Goal: Communication & Community: Answer question/provide support

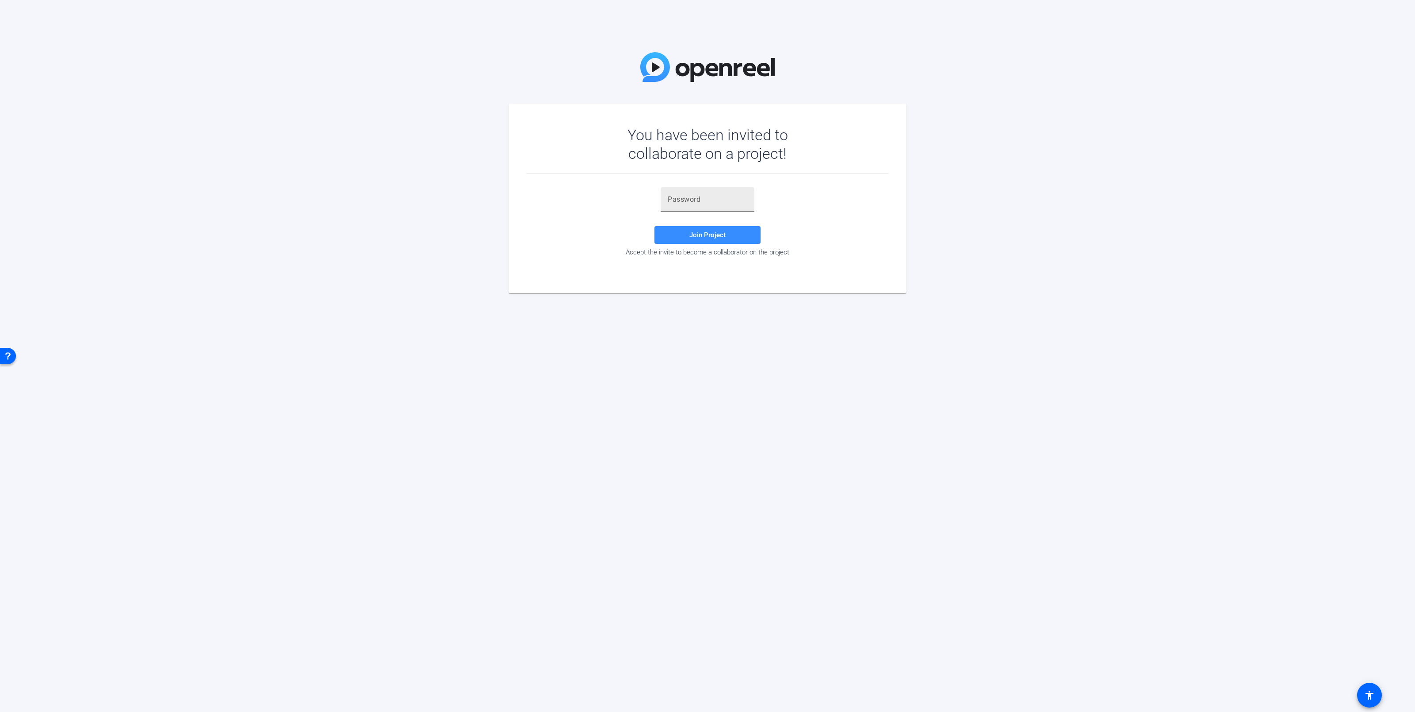
click at [674, 199] on input "text" at bounding box center [708, 199] width 80 height 11
paste input "}KOx=o"
type input "}KOx=o"
click at [693, 235] on span "Join Project" at bounding box center [707, 235] width 36 height 8
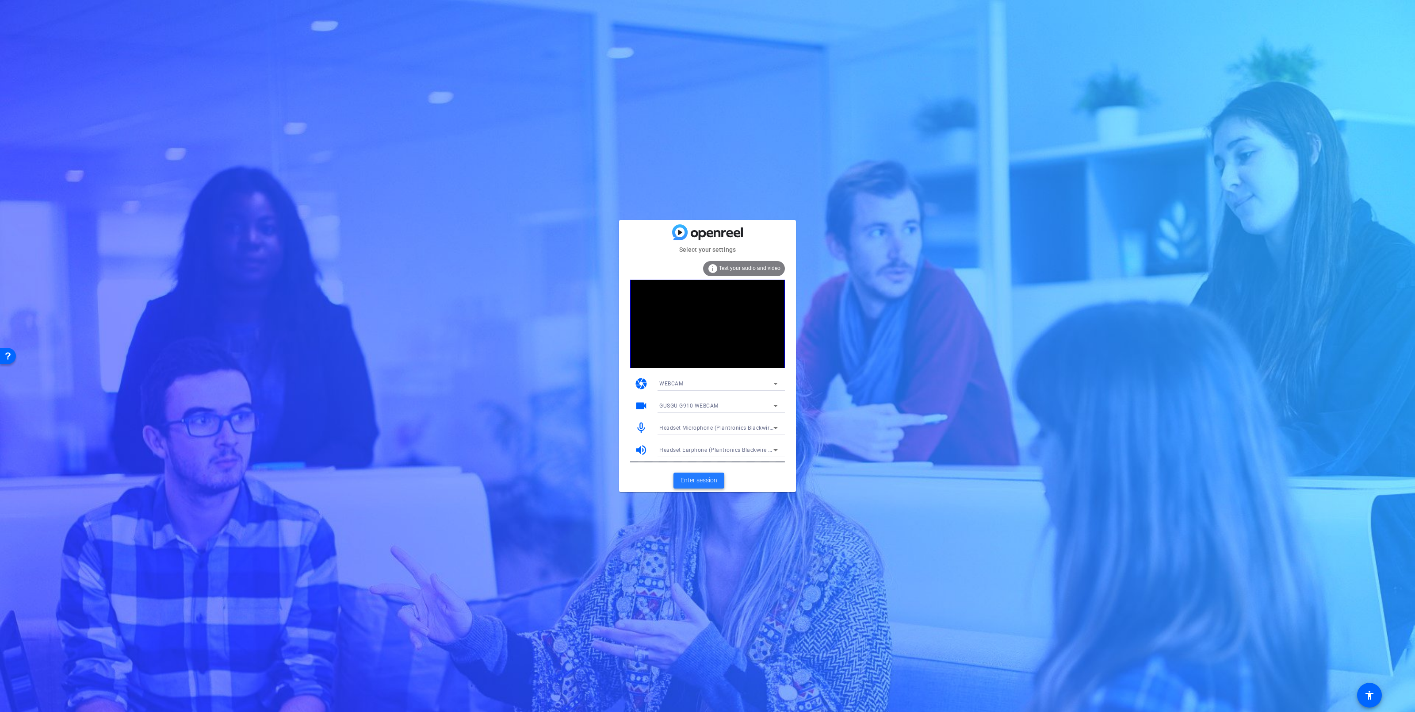
click at [703, 481] on span "Enter session" at bounding box center [699, 479] width 37 height 9
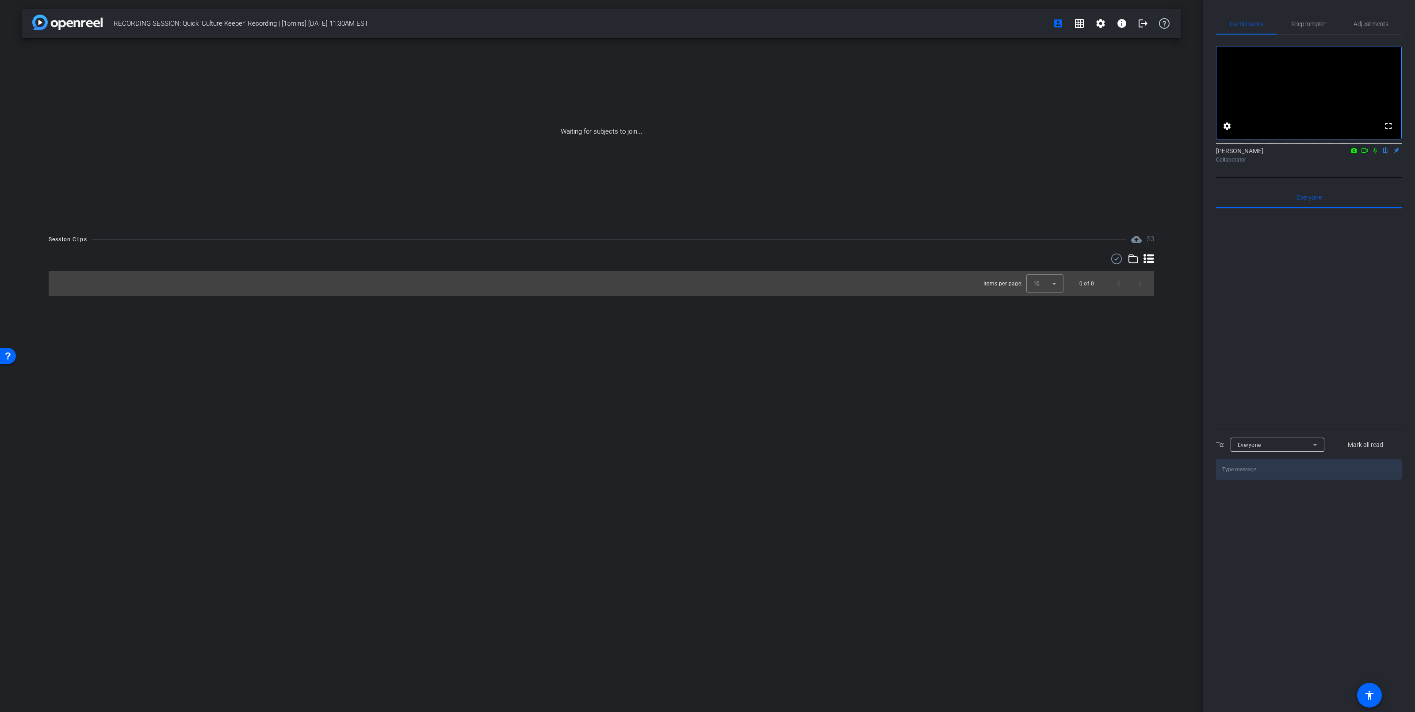
click at [1377, 153] on icon at bounding box center [1376, 151] width 4 height 6
click at [1364, 153] on icon at bounding box center [1364, 150] width 7 height 6
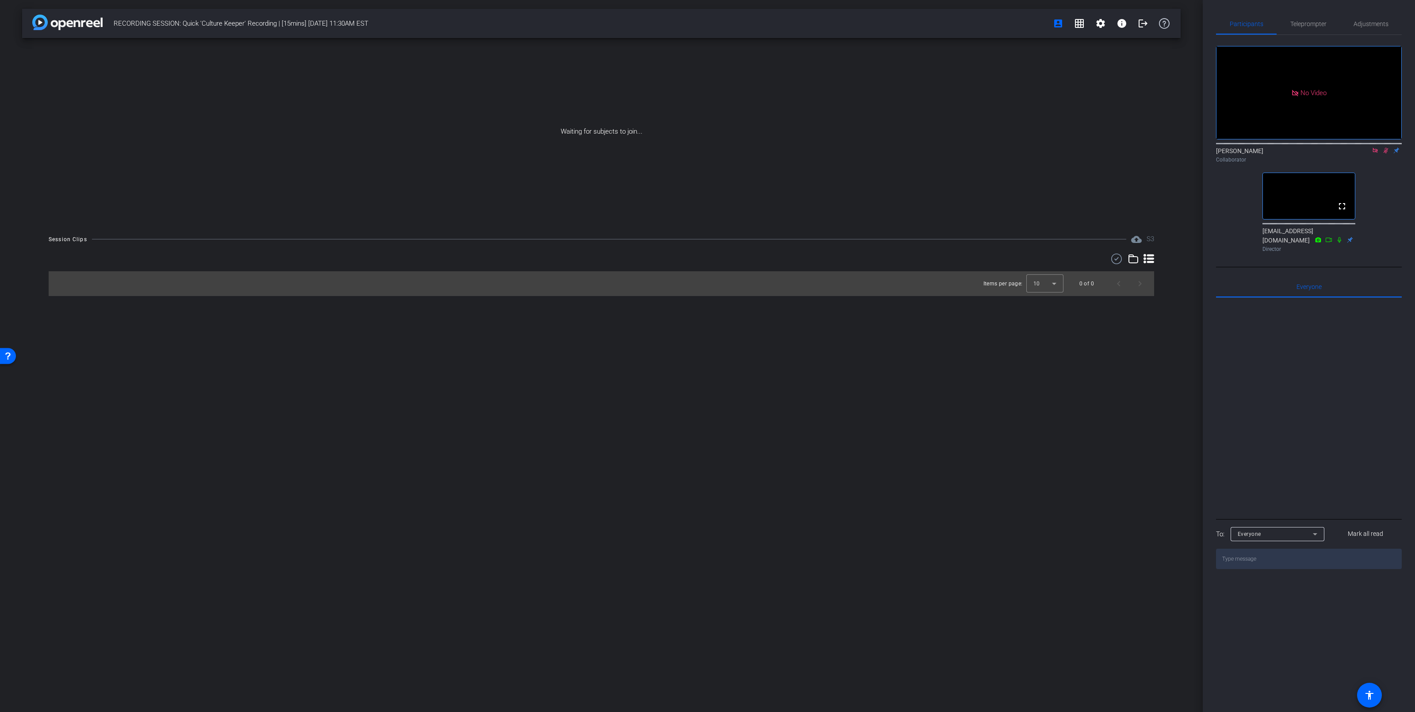
click at [1386, 153] on icon at bounding box center [1385, 150] width 7 height 6
click at [1375, 153] on icon at bounding box center [1375, 150] width 7 height 6
click at [1262, 568] on textarea at bounding box center [1309, 558] width 186 height 20
type textarea "Billy - Are you able to see/hear me?"
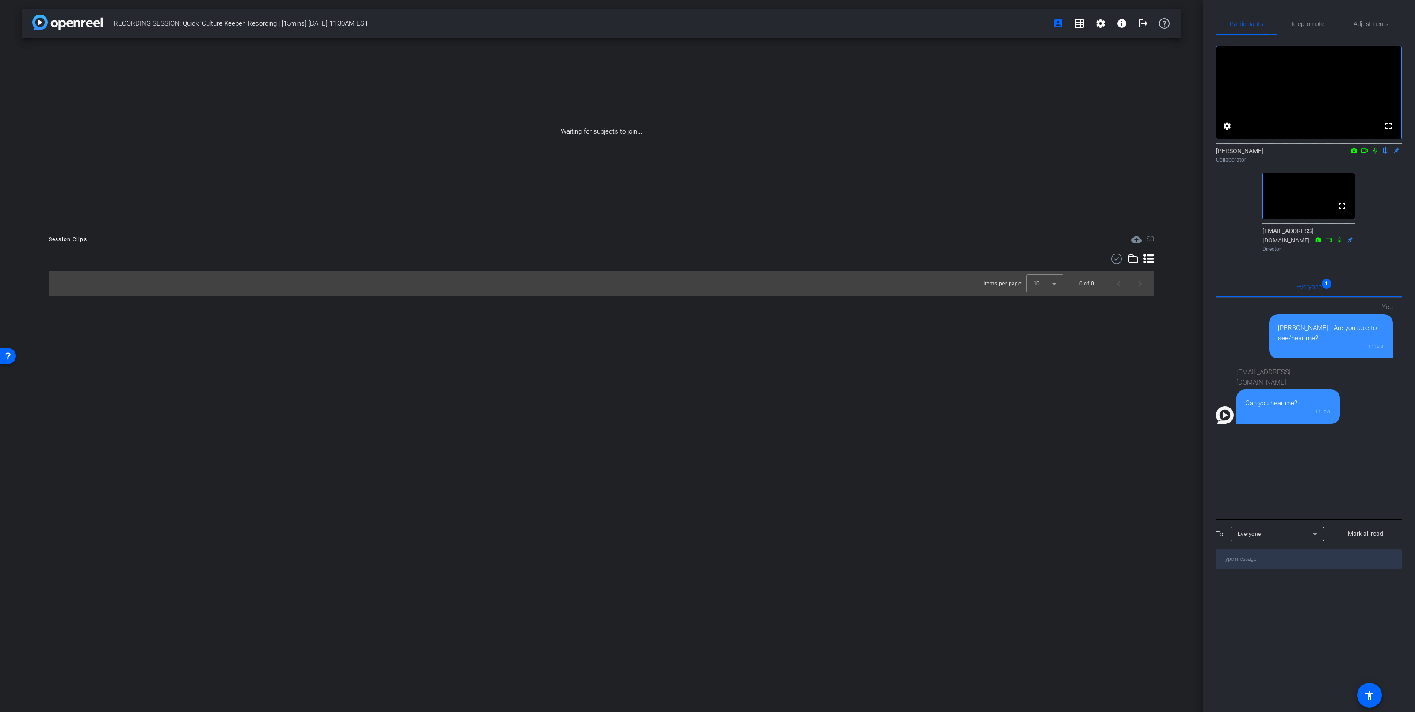
click at [1259, 568] on textarea at bounding box center [1309, 558] width 186 height 20
type textarea "No, I can't"
click at [1229, 131] on mat-icon "settings" at bounding box center [1227, 126] width 11 height 11
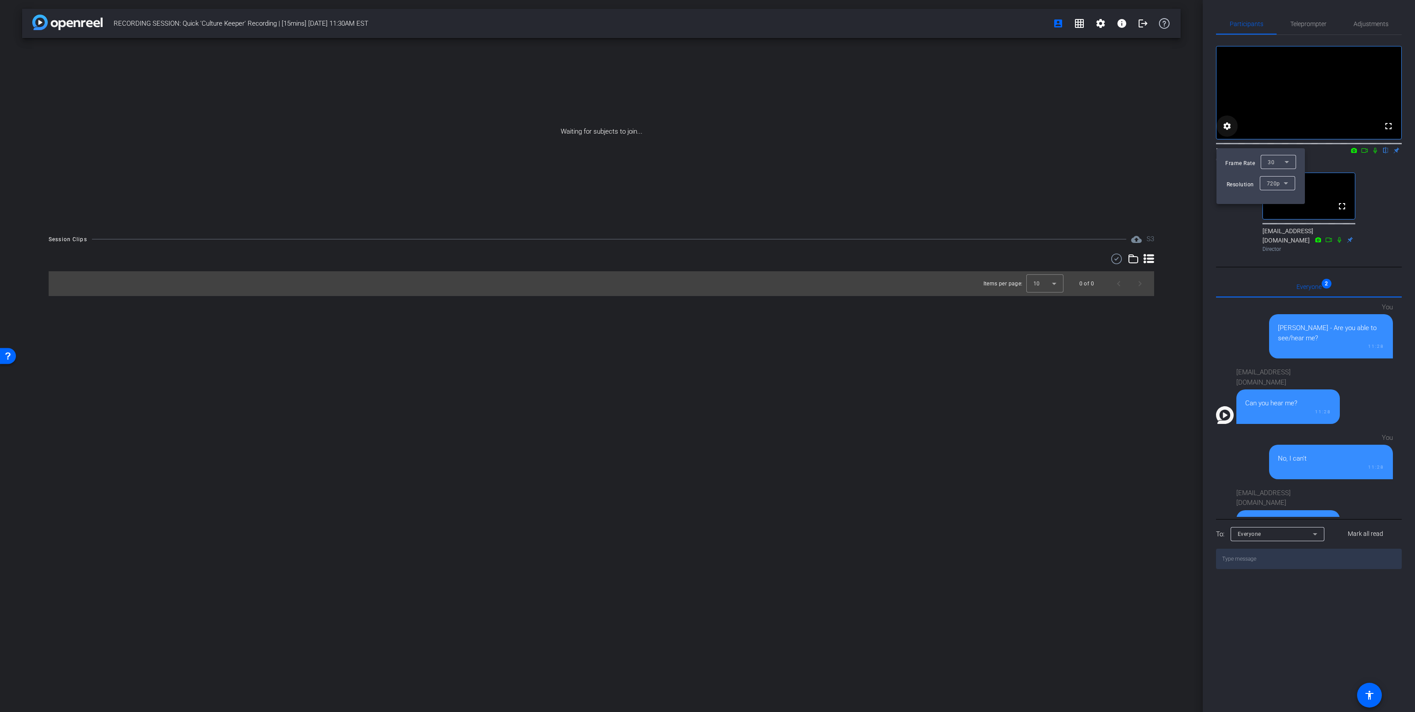
scroll to position [2, 0]
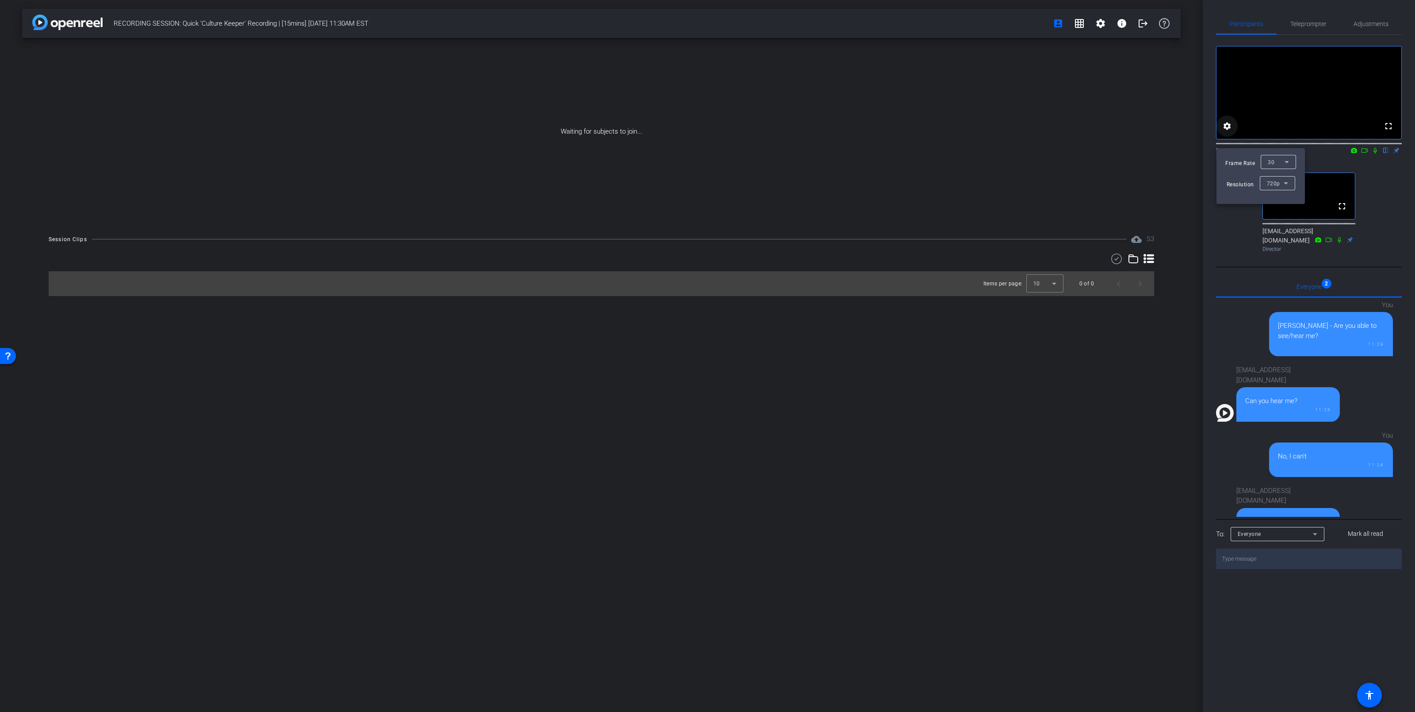
click at [1229, 139] on div at bounding box center [707, 356] width 1415 height 712
click at [1282, 569] on textarea at bounding box center [1309, 558] width 186 height 20
type textarea "No, I'm in Firefox"
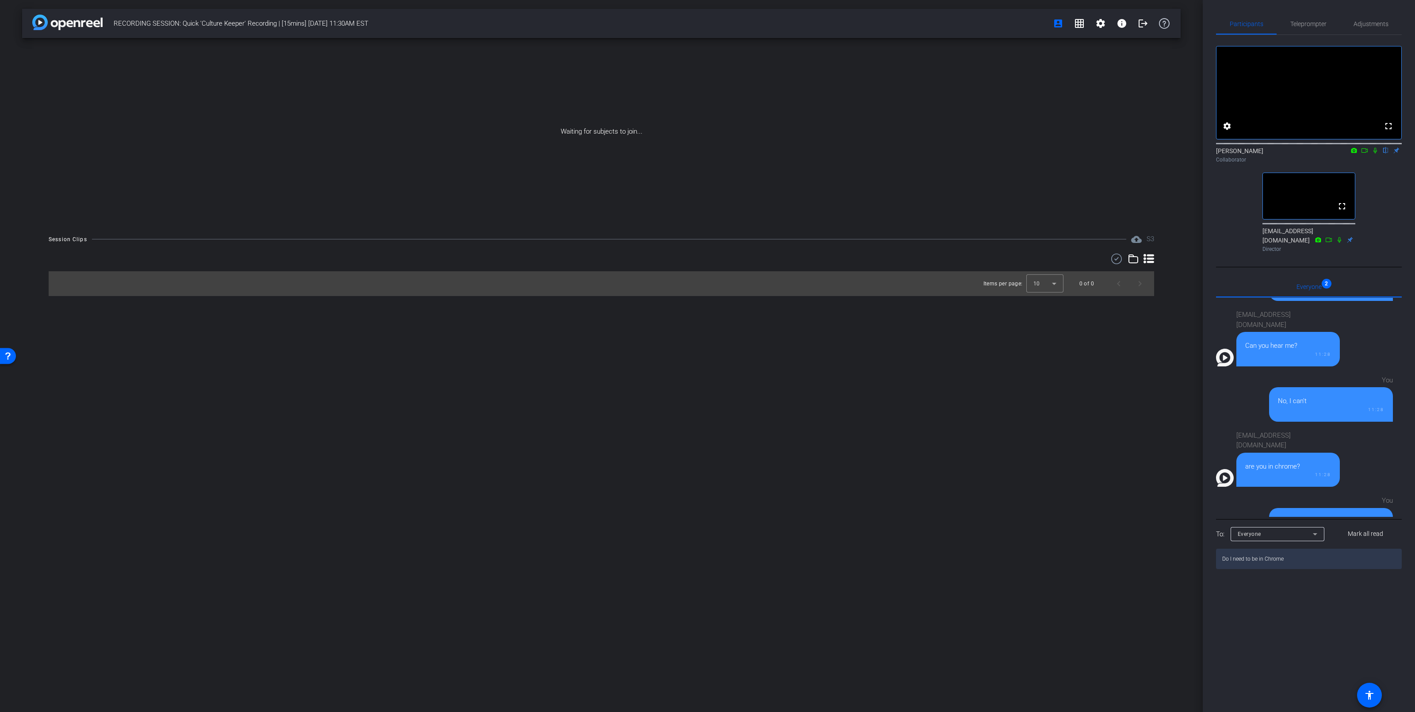
type textarea "Do I need to be in Chrome?"
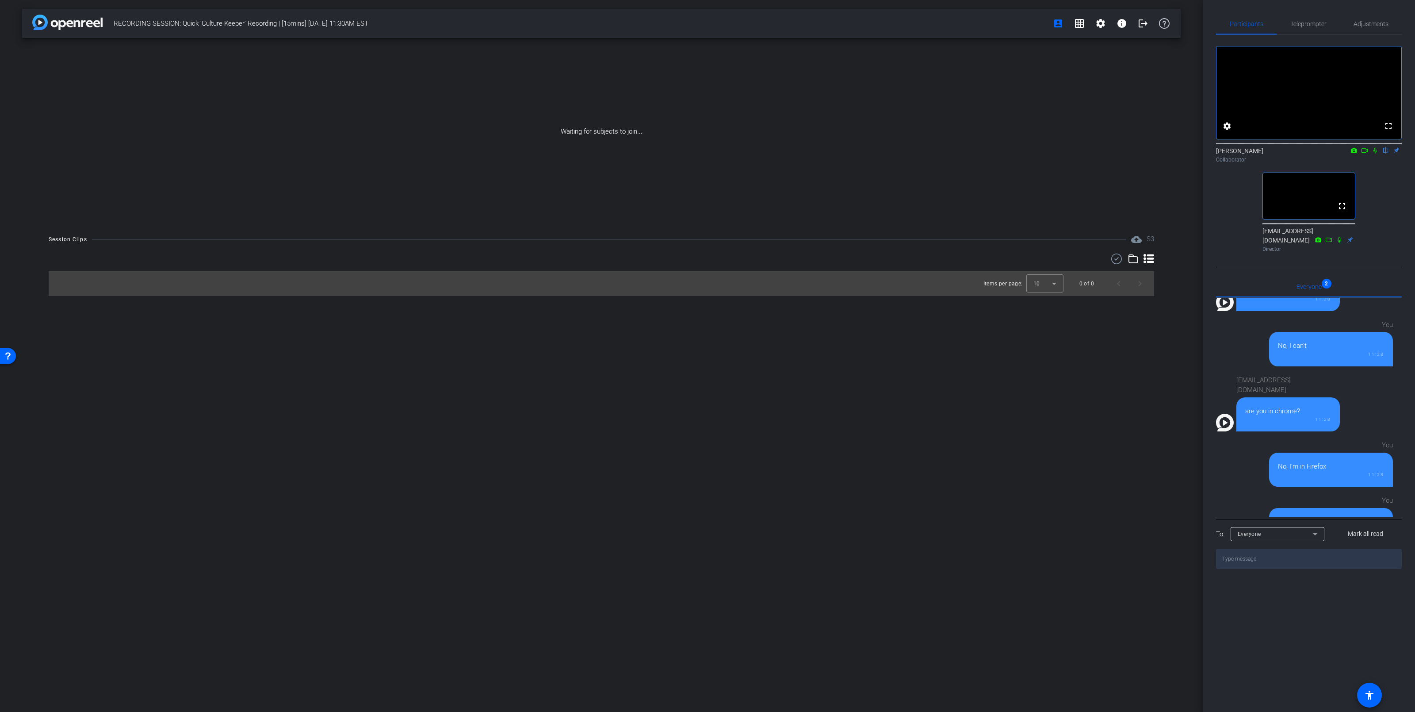
scroll to position [178, 0]
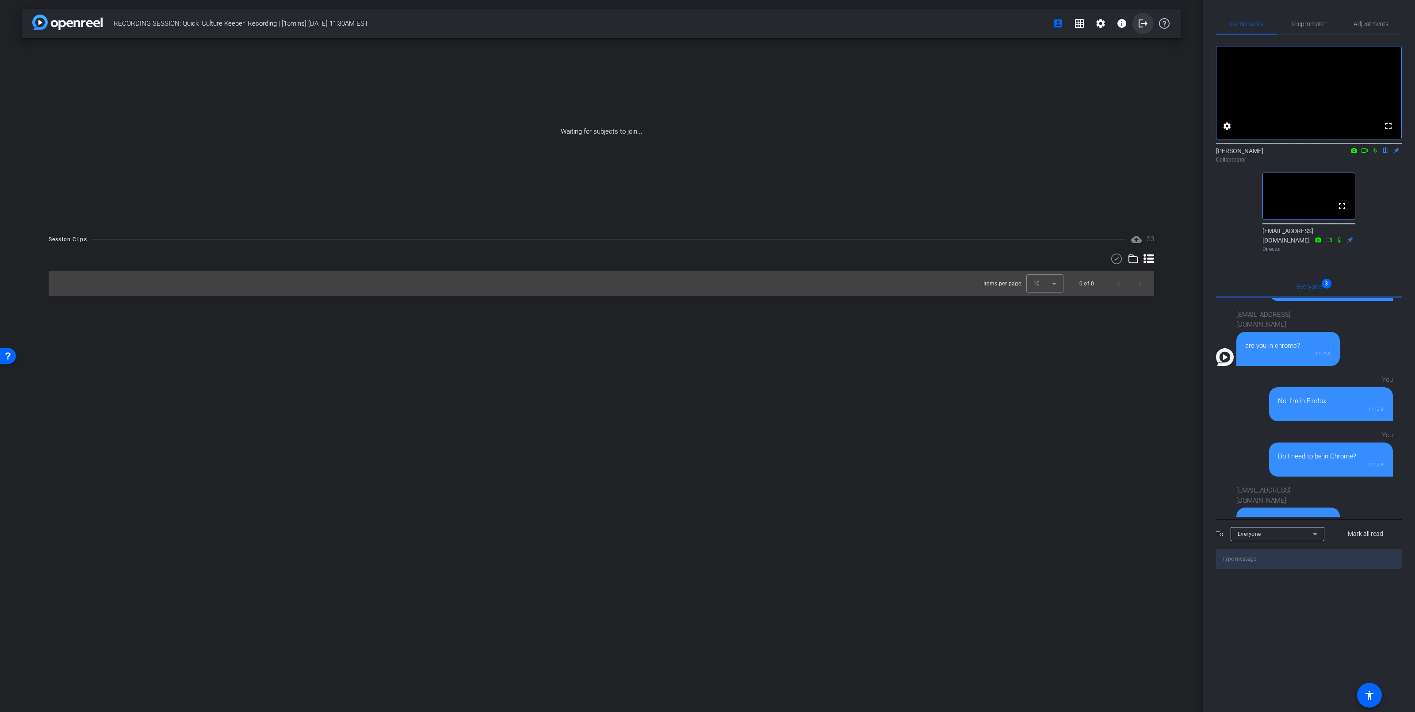
click at [1143, 20] on mat-icon "logout" at bounding box center [1143, 23] width 11 height 11
